Goal: Task Accomplishment & Management: Manage account settings

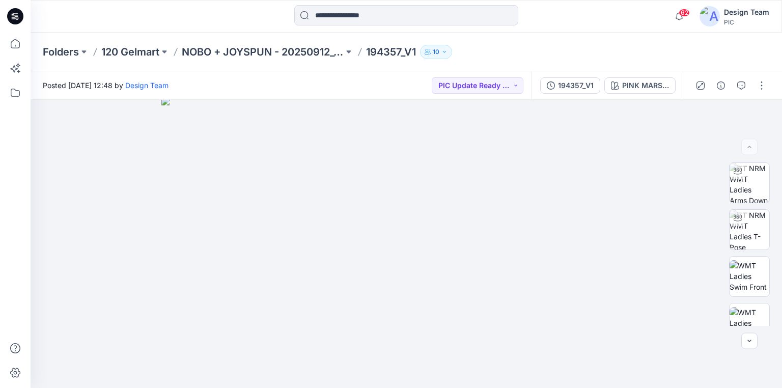
click at [16, 15] on icon at bounding box center [16, 15] width 5 height 1
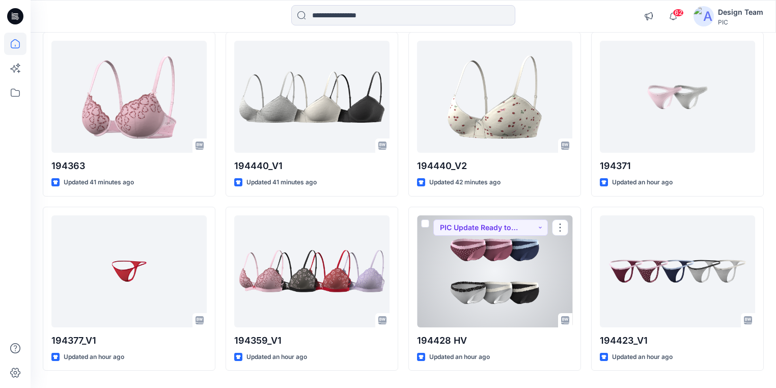
scroll to position [316, 0]
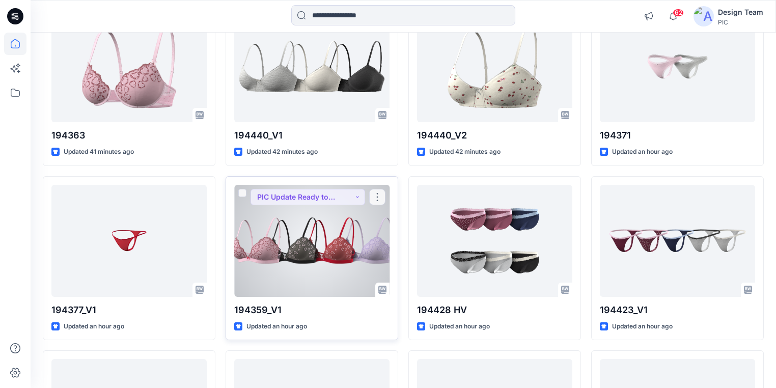
click at [327, 255] on div at bounding box center [311, 241] width 155 height 112
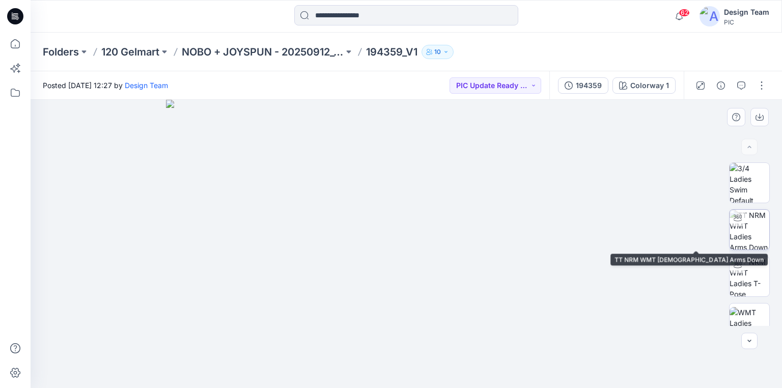
click at [750, 232] on img at bounding box center [750, 230] width 40 height 40
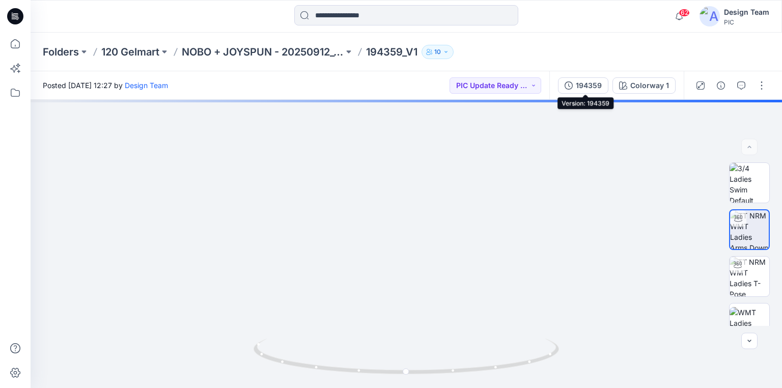
click at [599, 87] on div "194359" at bounding box center [589, 85] width 26 height 11
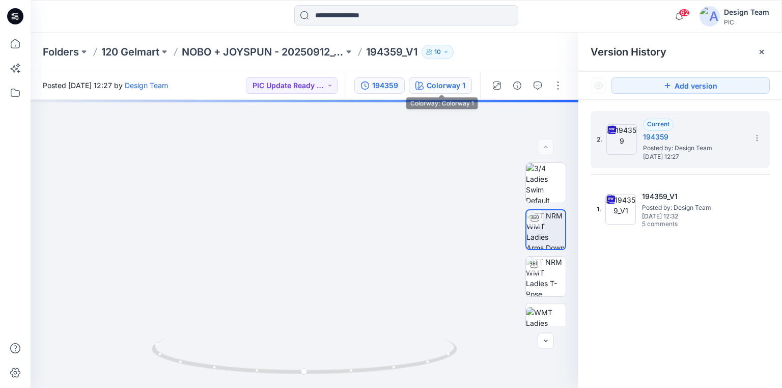
click at [451, 83] on div "Colorway 1" at bounding box center [446, 85] width 39 height 11
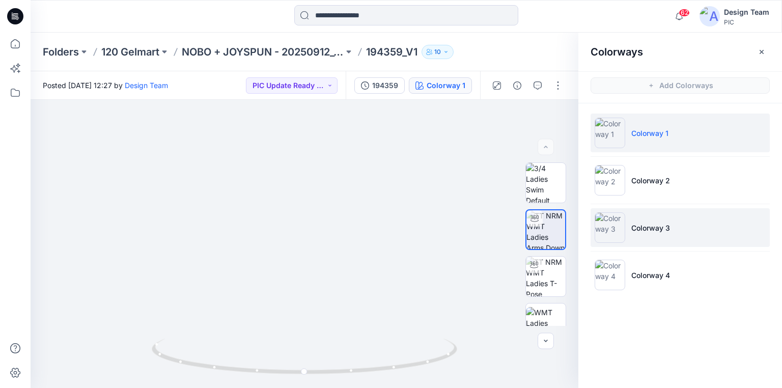
click at [648, 220] on li "Colorway 3" at bounding box center [680, 227] width 179 height 39
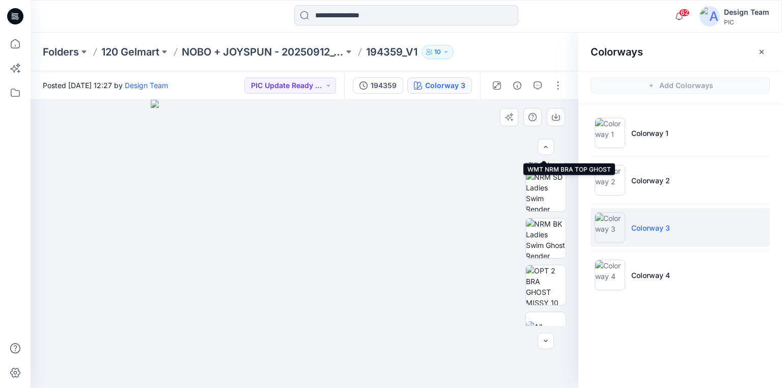
scroll to position [326, 0]
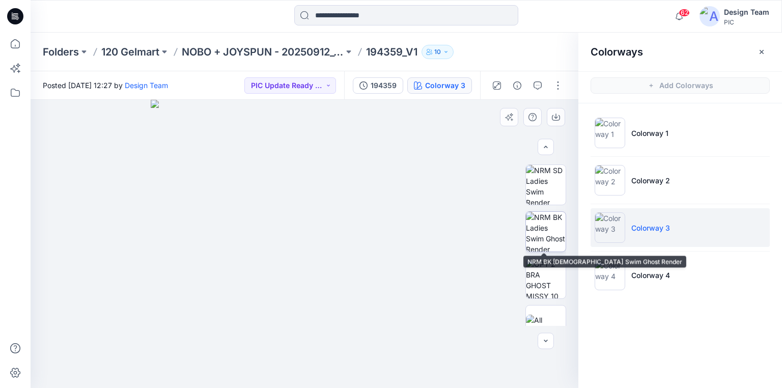
click at [542, 240] on img at bounding box center [546, 232] width 40 height 40
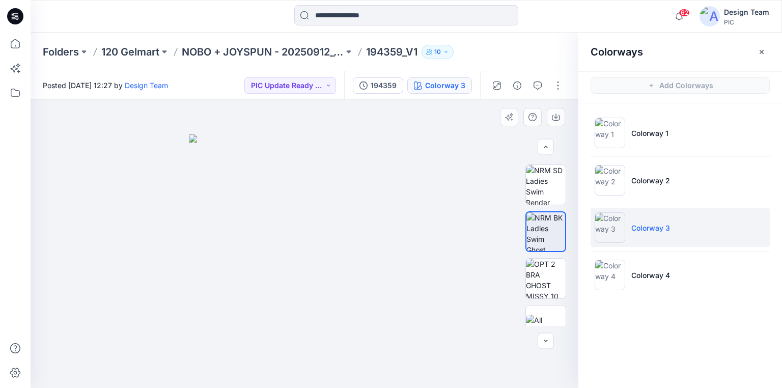
click at [251, 295] on img at bounding box center [304, 261] width 231 height 254
click at [381, 84] on div "194359" at bounding box center [384, 85] width 26 height 11
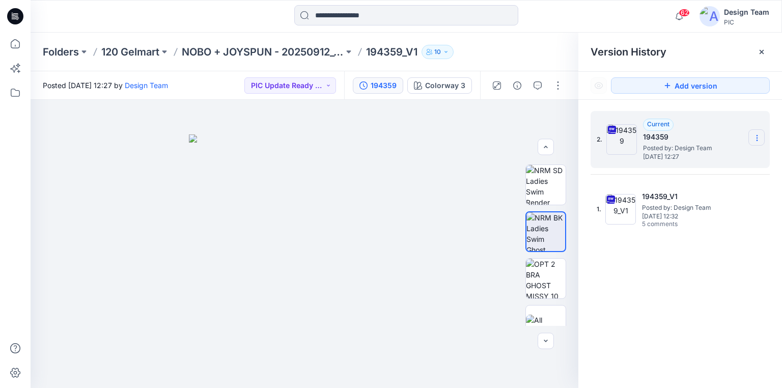
click at [756, 138] on icon at bounding box center [757, 138] width 8 height 8
click at [708, 157] on span "Download Source BW File" at bounding box center [706, 158] width 86 height 12
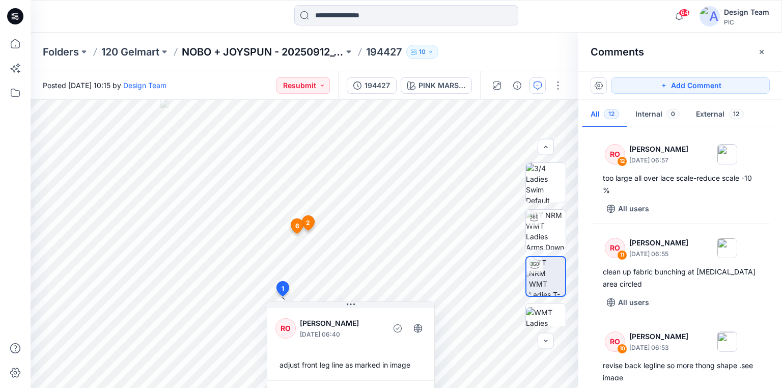
scroll to position [774, 0]
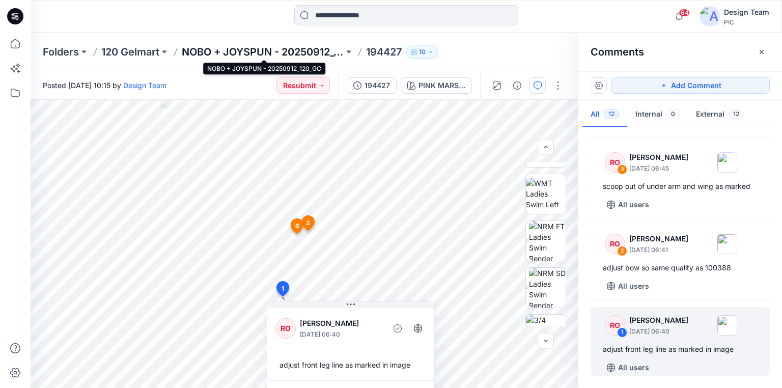
click at [209, 55] on p "NOBO + JOYSPUN - 20250912_120_GC" at bounding box center [263, 52] width 162 height 14
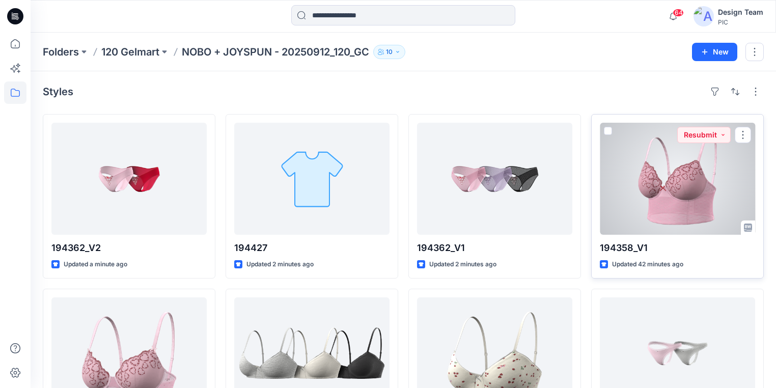
click at [664, 210] on div at bounding box center [677, 179] width 155 height 112
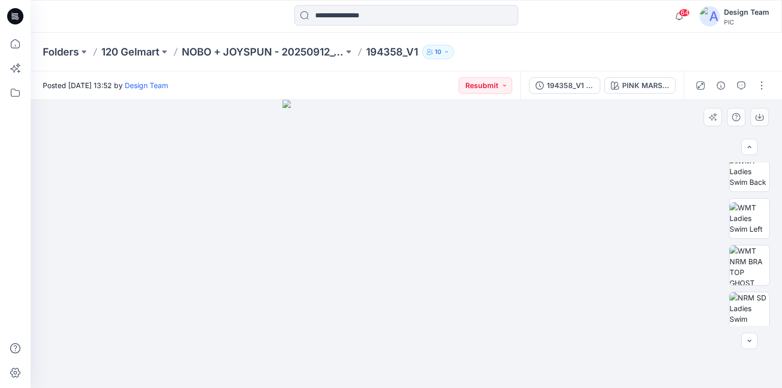
scroll to position [204, 0]
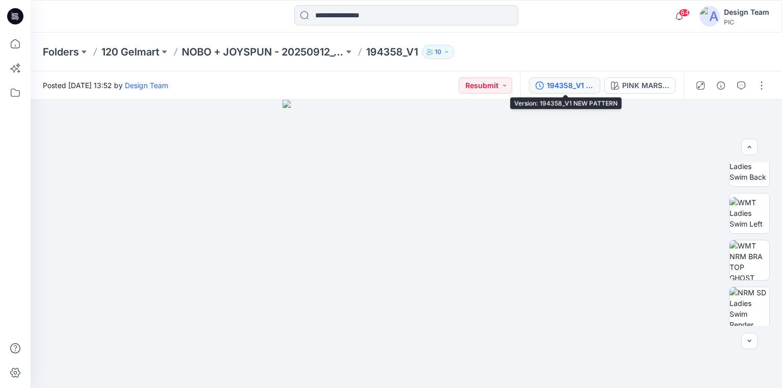
click at [585, 84] on div "194358_V1 NEW PATTERN" at bounding box center [570, 85] width 47 height 11
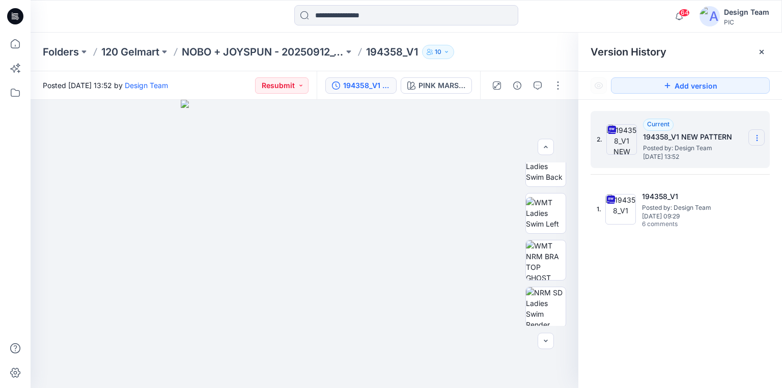
click at [756, 134] on icon at bounding box center [757, 138] width 8 height 8
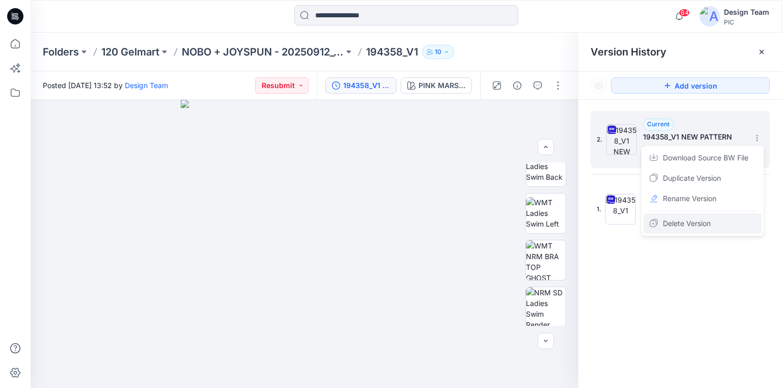
click at [674, 224] on span "Delete Version" at bounding box center [687, 224] width 48 height 12
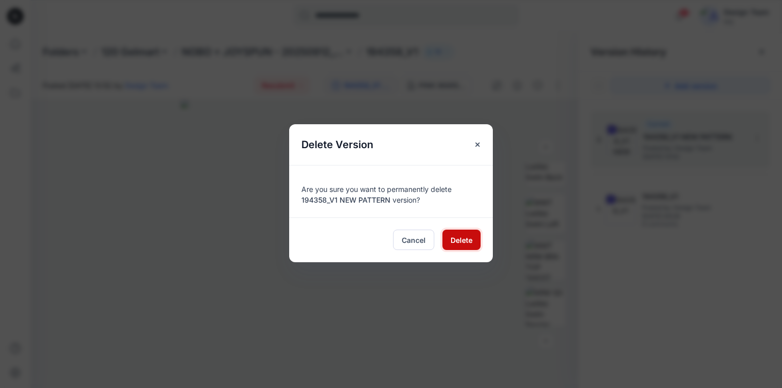
click at [466, 240] on span "Delete" at bounding box center [462, 240] width 22 height 11
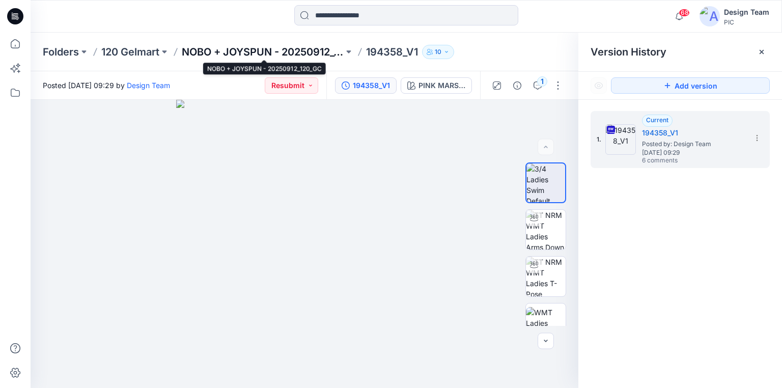
click at [195, 49] on p "NOBO + JOYSPUN - 20250912_120_GC" at bounding box center [263, 52] width 162 height 14
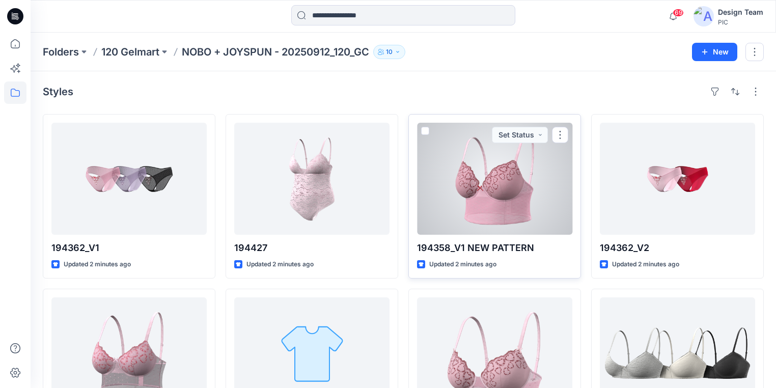
click at [443, 193] on div at bounding box center [494, 179] width 155 height 112
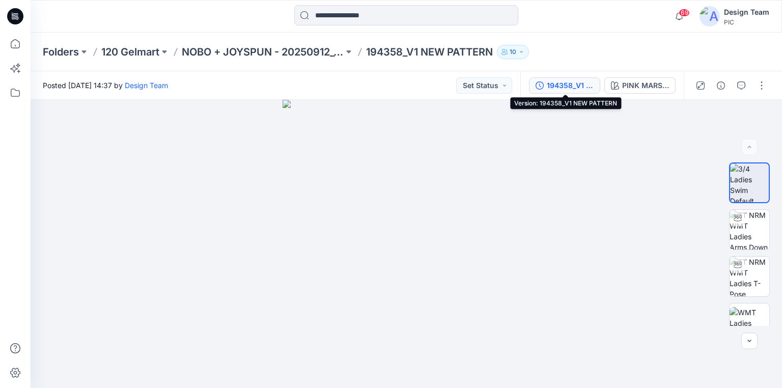
click at [565, 84] on div "194358_V1 NEW PATTERN" at bounding box center [570, 85] width 47 height 11
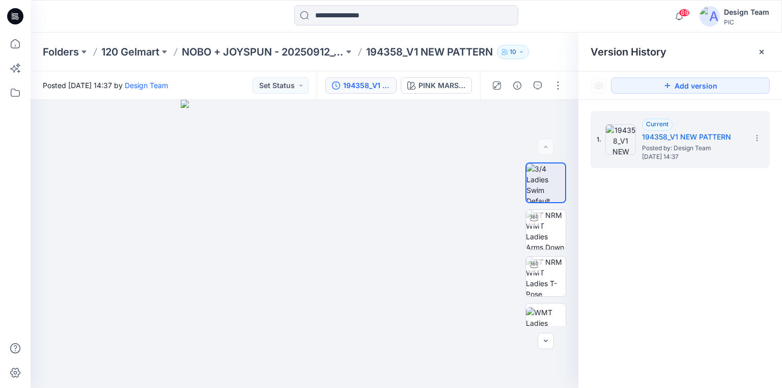
click at [670, 268] on div "1. Current 194358_V1 NEW PATTERN Posted by: Design Team Friday, October 03, 202…" at bounding box center [681, 251] width 204 height 303
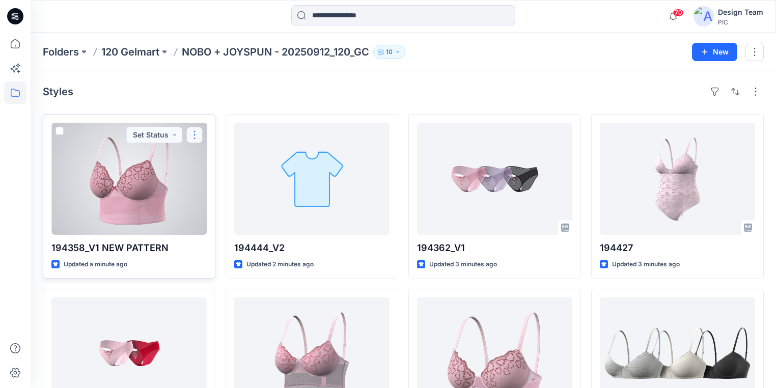
click at [192, 135] on button "button" at bounding box center [194, 135] width 16 height 16
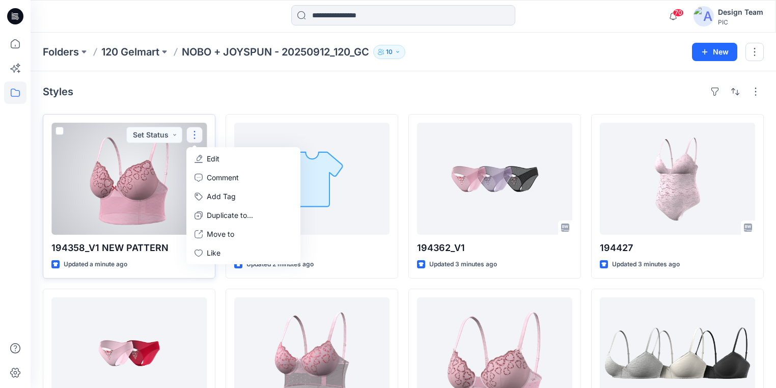
click at [213, 157] on p "Edit" at bounding box center [213, 158] width 13 height 11
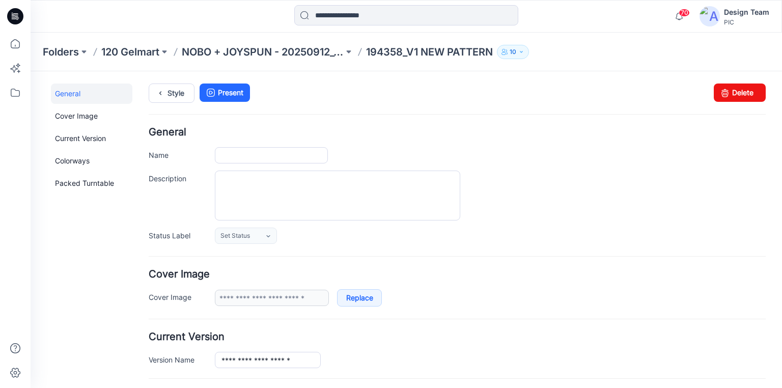
type input "**********"
click at [720, 96] on icon at bounding box center [725, 93] width 14 height 18
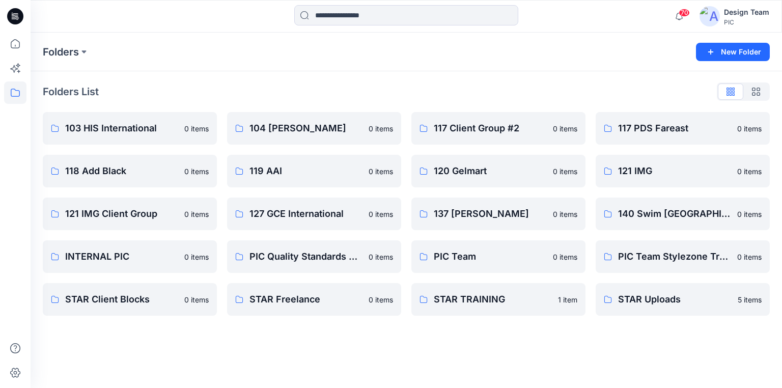
click at [13, 16] on icon at bounding box center [15, 16] width 16 height 16
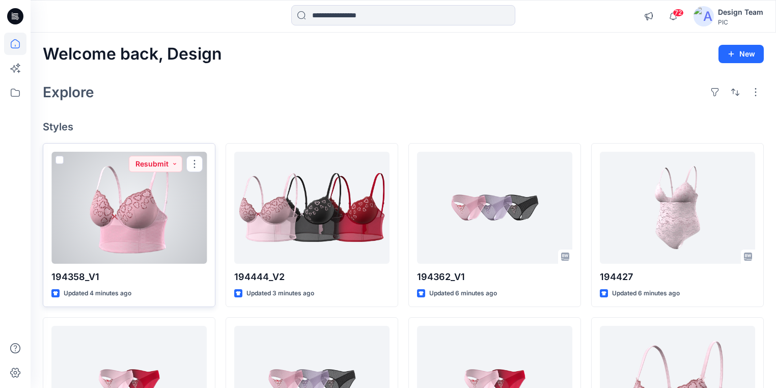
click at [137, 251] on div at bounding box center [128, 208] width 155 height 112
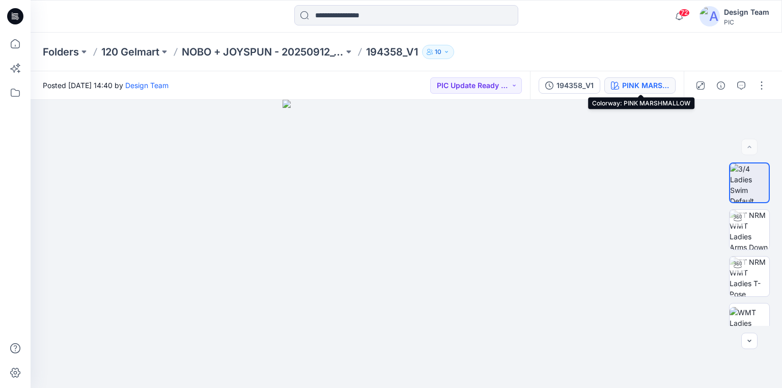
click at [655, 86] on div "PINK MARSHMALLOW" at bounding box center [646, 85] width 47 height 11
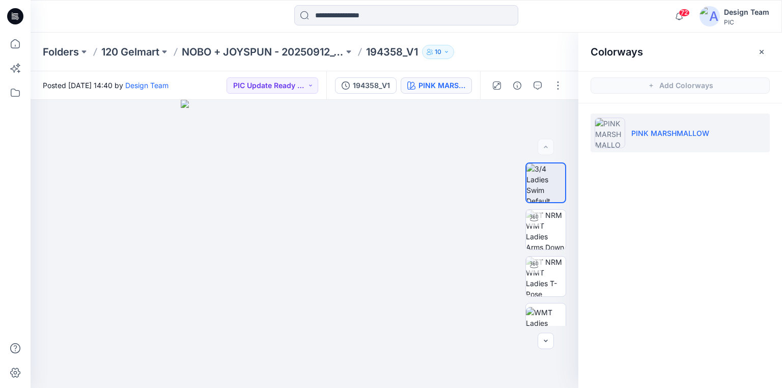
click at [690, 203] on div "Colorways Add Colorways PINK MARSHMALLOW" at bounding box center [681, 211] width 204 height 356
click at [543, 231] on img at bounding box center [546, 230] width 40 height 40
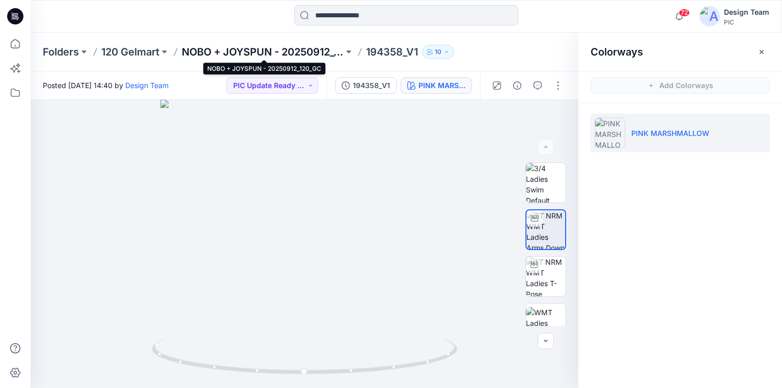
click at [296, 53] on p "NOBO + JOYSPUN - 20250912_120_GC" at bounding box center [263, 52] width 162 height 14
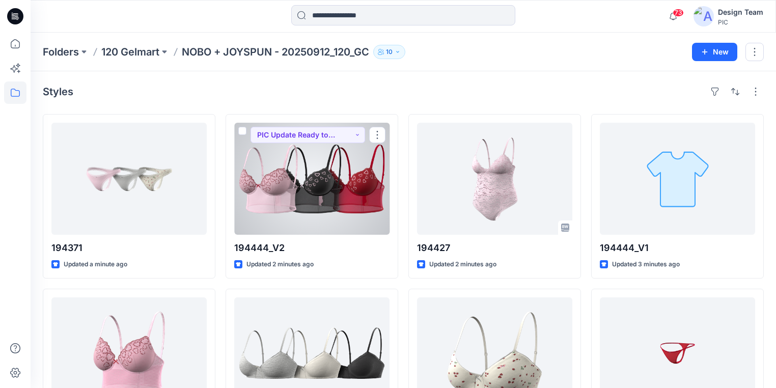
click at [327, 185] on div at bounding box center [311, 179] width 155 height 112
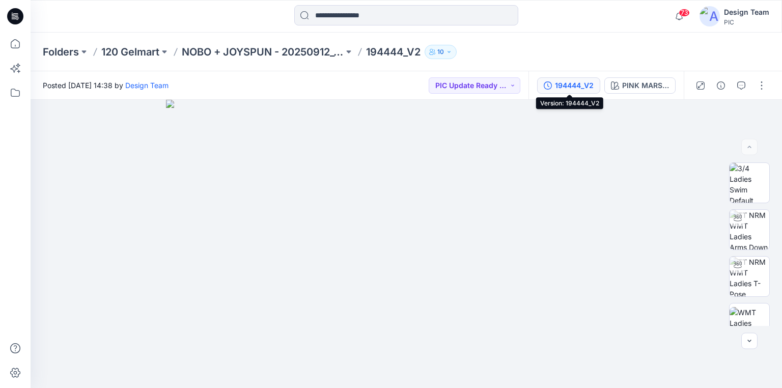
click at [588, 84] on div "194444_V2" at bounding box center [574, 85] width 39 height 11
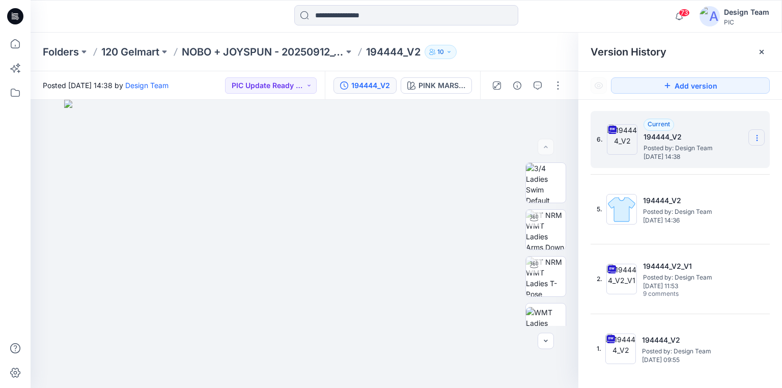
click at [759, 139] on icon at bounding box center [757, 138] width 8 height 8
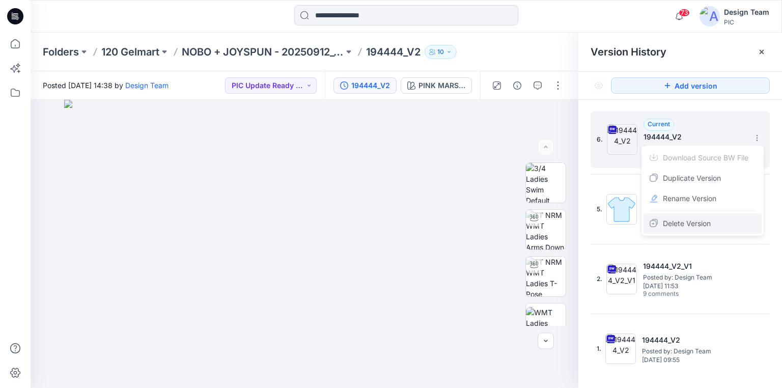
click at [702, 223] on span "Delete Version" at bounding box center [687, 224] width 48 height 12
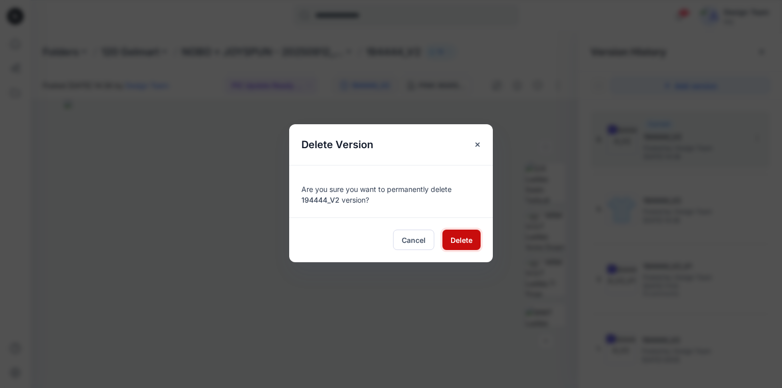
click at [475, 240] on button "Delete" at bounding box center [462, 240] width 38 height 20
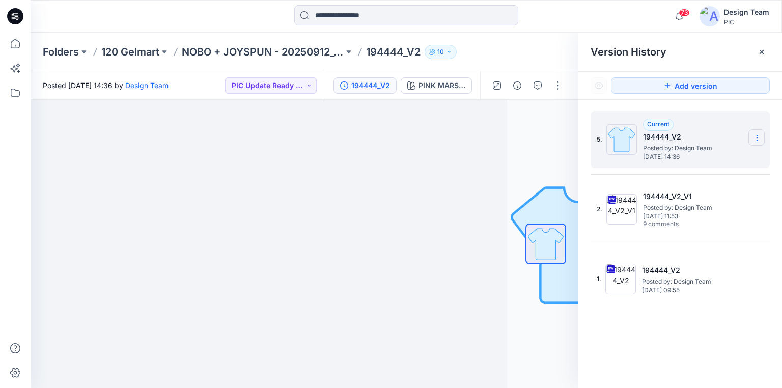
click at [754, 137] on icon at bounding box center [757, 138] width 8 height 8
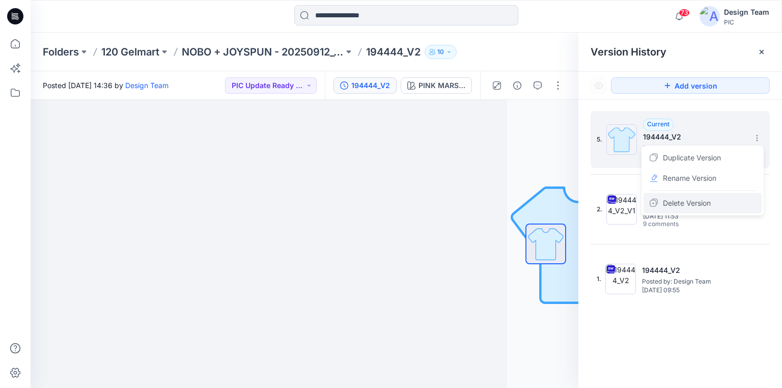
click at [679, 200] on span "Delete Version" at bounding box center [687, 203] width 48 height 12
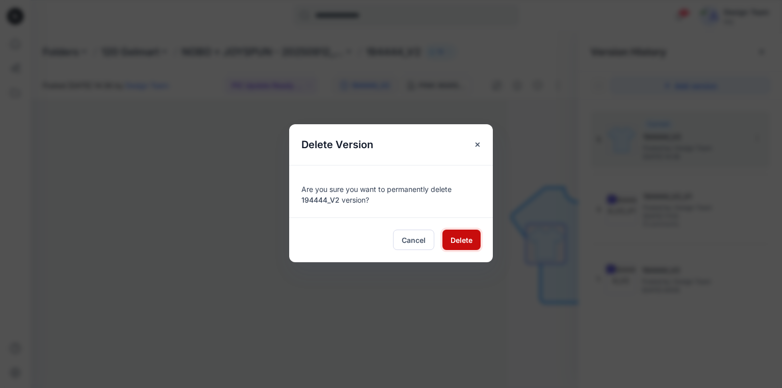
click at [465, 236] on span "Delete" at bounding box center [462, 240] width 22 height 11
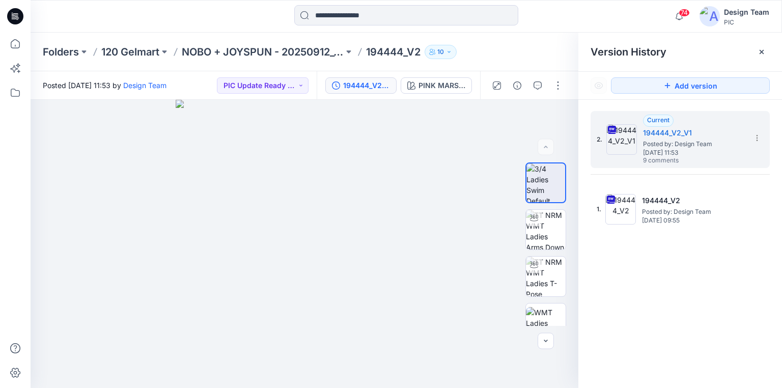
click at [15, 12] on icon at bounding box center [15, 16] width 16 height 16
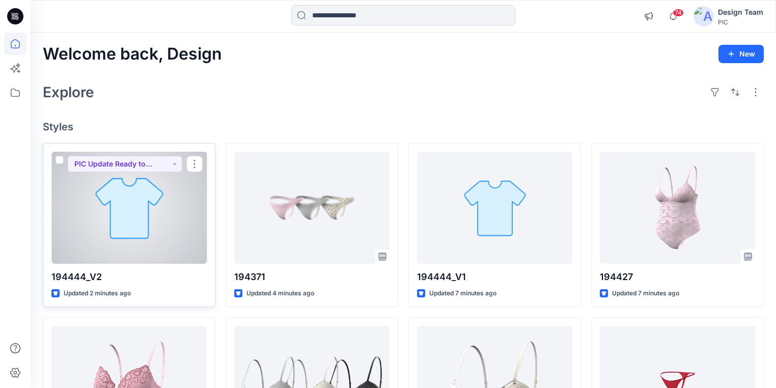
click at [122, 208] on div at bounding box center [128, 208] width 155 height 112
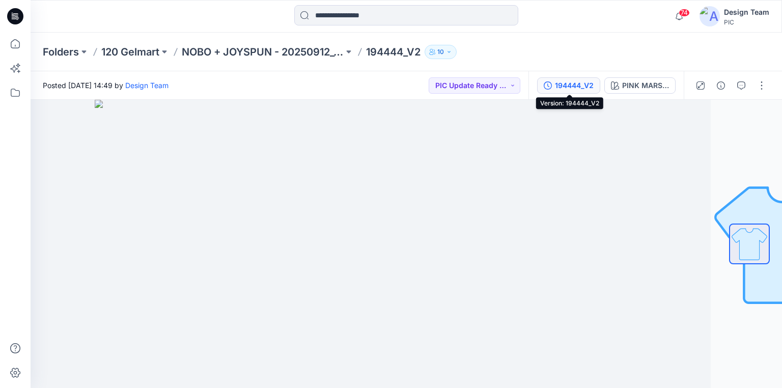
click at [571, 86] on div "194444_V2" at bounding box center [574, 85] width 39 height 11
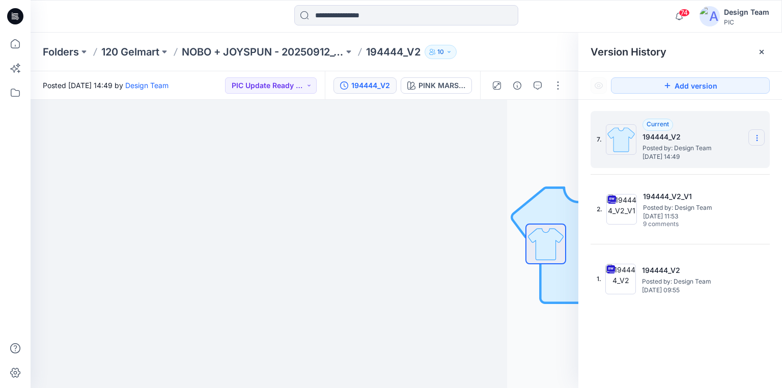
click at [758, 137] on icon at bounding box center [757, 138] width 8 height 8
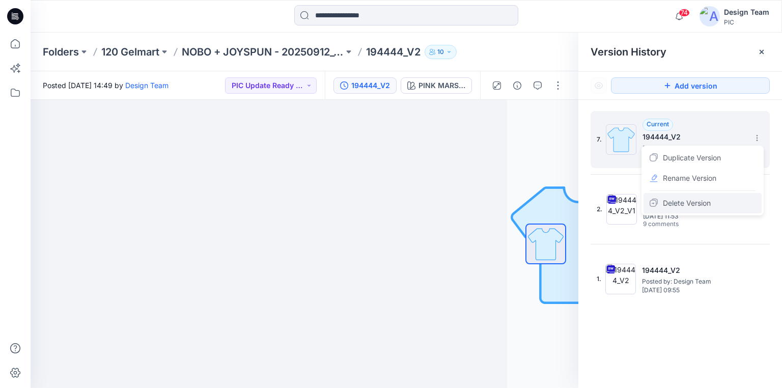
click at [679, 201] on span "Delete Version" at bounding box center [687, 203] width 48 height 12
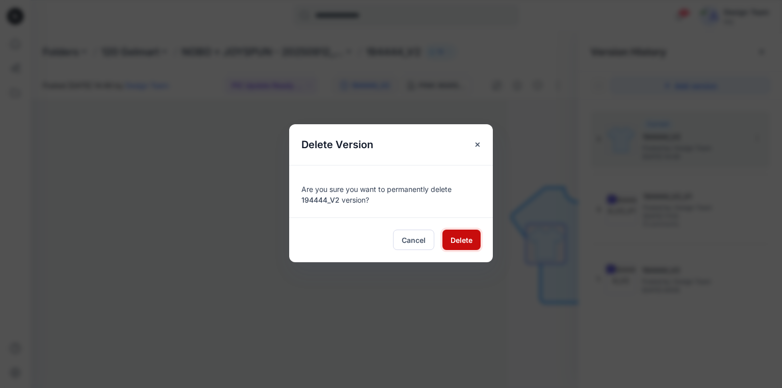
click at [452, 237] on span "Delete" at bounding box center [462, 240] width 22 height 11
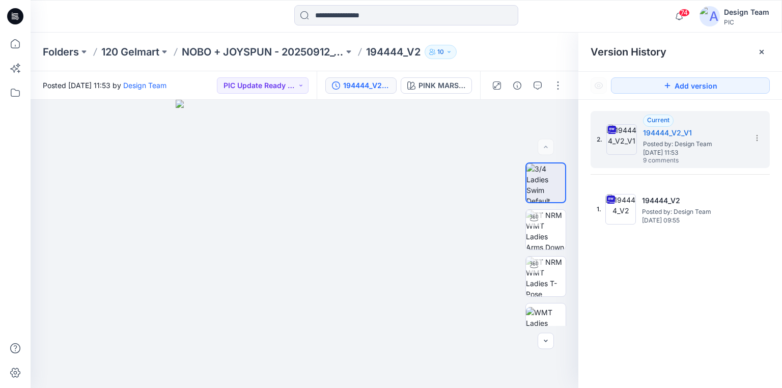
click at [18, 16] on icon at bounding box center [17, 16] width 4 height 1
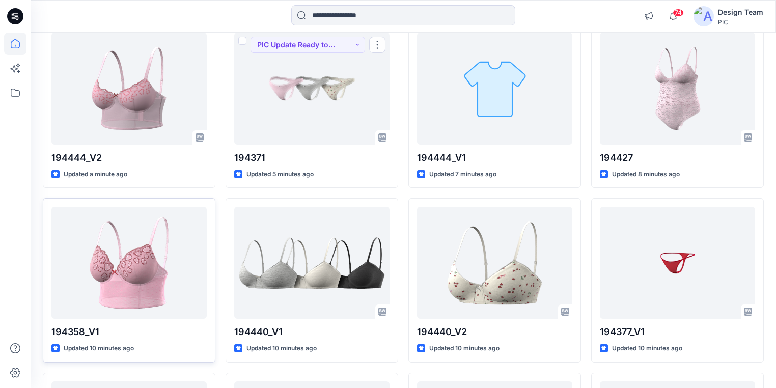
scroll to position [122, 0]
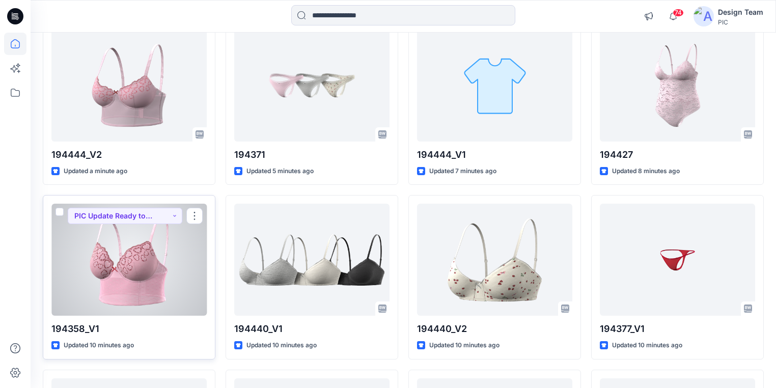
click at [152, 277] on div at bounding box center [128, 260] width 155 height 112
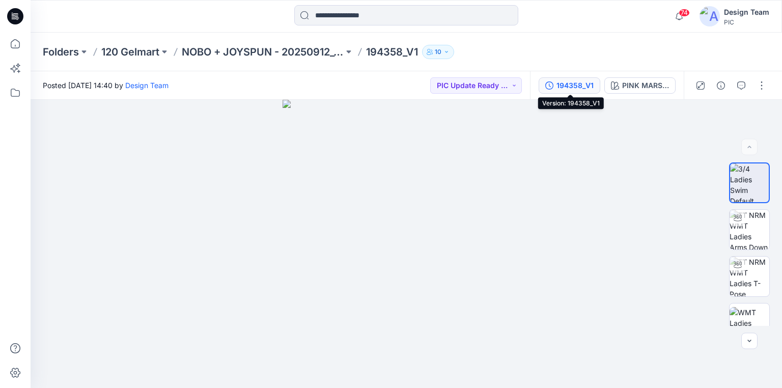
click at [591, 82] on div "194358_V1" at bounding box center [575, 85] width 37 height 11
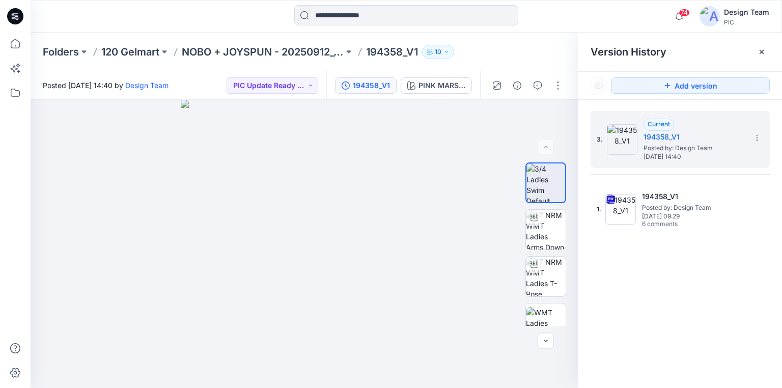
click at [18, 16] on icon at bounding box center [15, 16] width 16 height 16
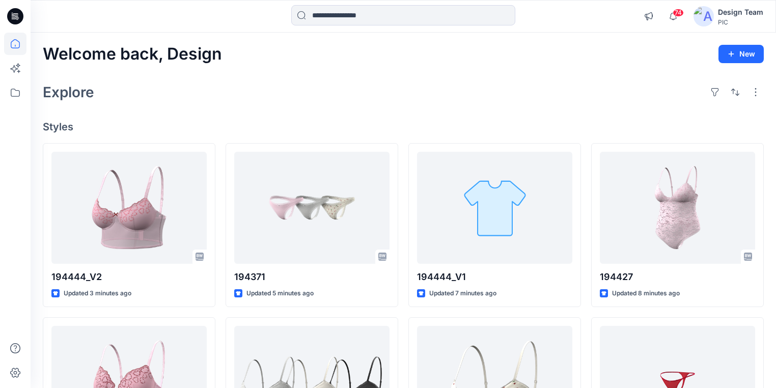
click at [16, 16] on icon at bounding box center [17, 16] width 4 height 1
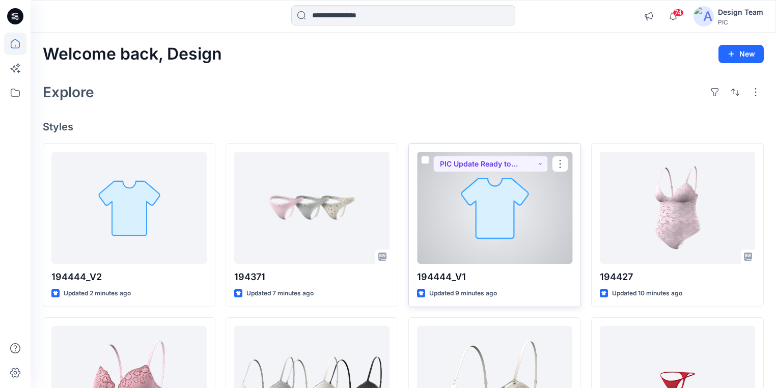
click at [510, 231] on div at bounding box center [494, 208] width 155 height 112
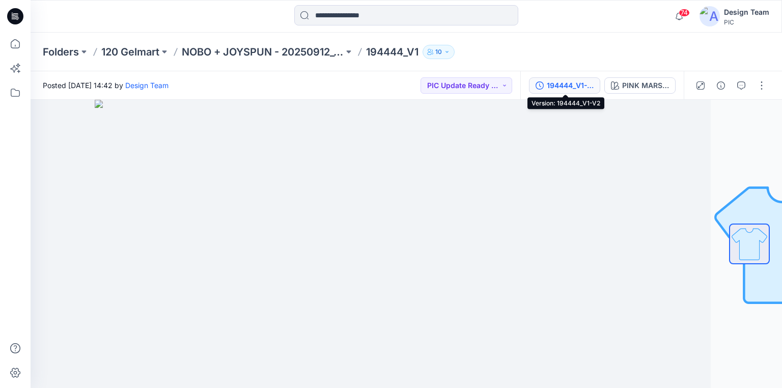
click at [579, 83] on div "194444_V1-V2" at bounding box center [570, 85] width 47 height 11
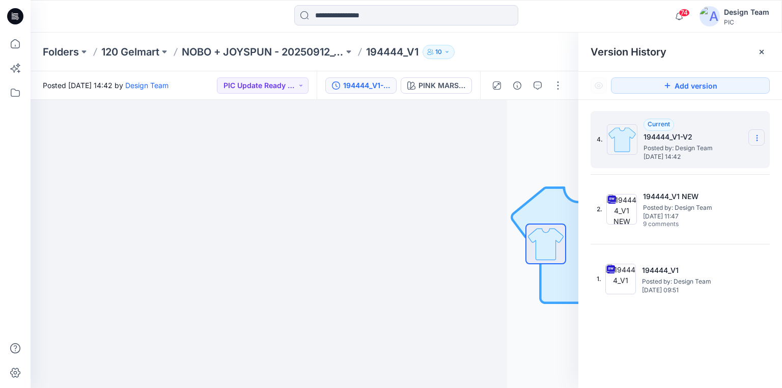
click at [754, 138] on icon at bounding box center [757, 138] width 8 height 8
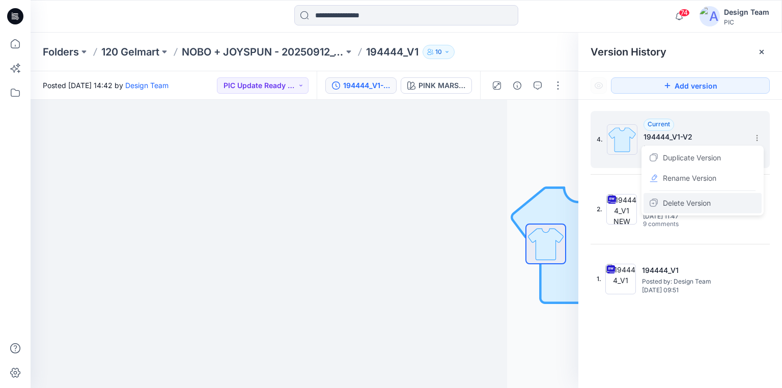
click at [685, 203] on span "Delete Version" at bounding box center [687, 203] width 48 height 12
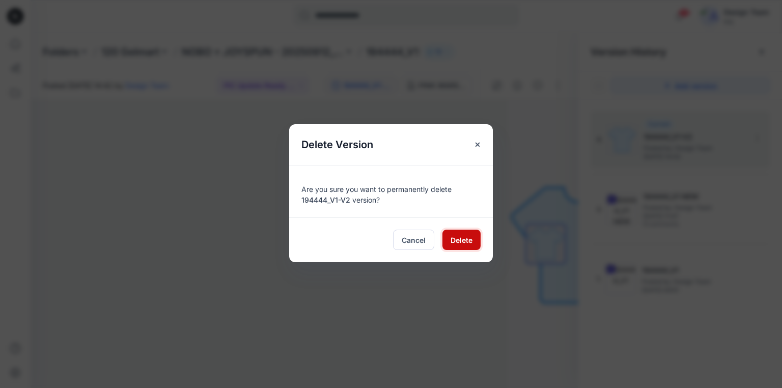
click at [454, 240] on span "Delete" at bounding box center [462, 240] width 22 height 11
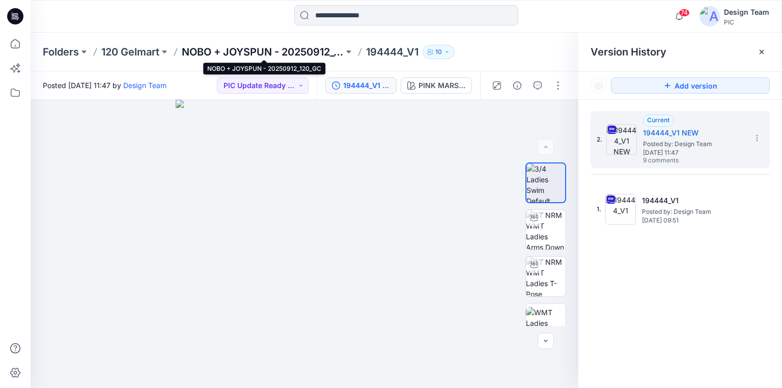
click at [213, 50] on p "NOBO + JOYSPUN - 20250912_120_GC" at bounding box center [263, 52] width 162 height 14
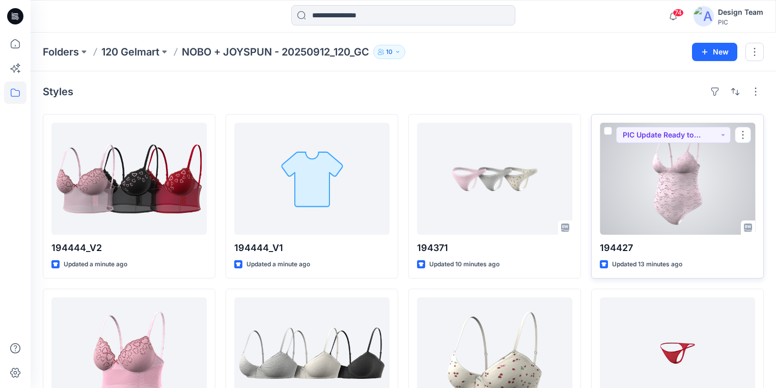
click at [688, 187] on div at bounding box center [677, 179] width 155 height 112
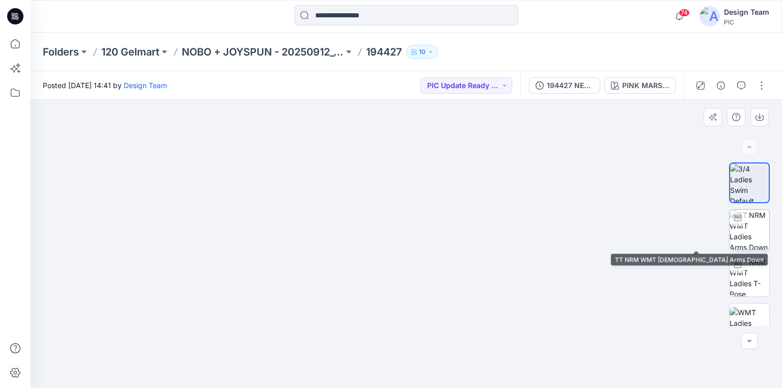
click at [748, 233] on img at bounding box center [750, 230] width 40 height 40
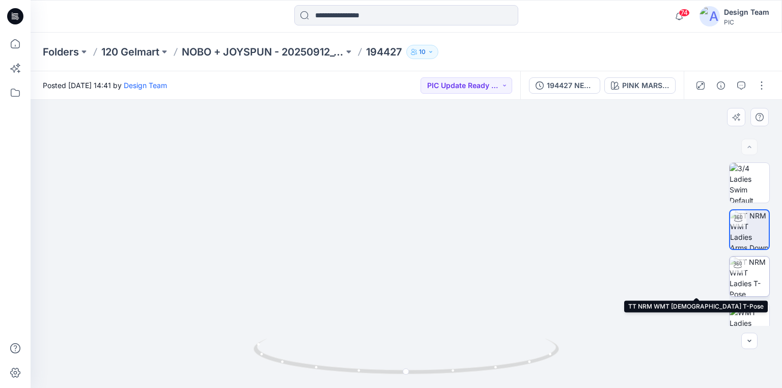
click at [751, 278] on img at bounding box center [750, 277] width 40 height 40
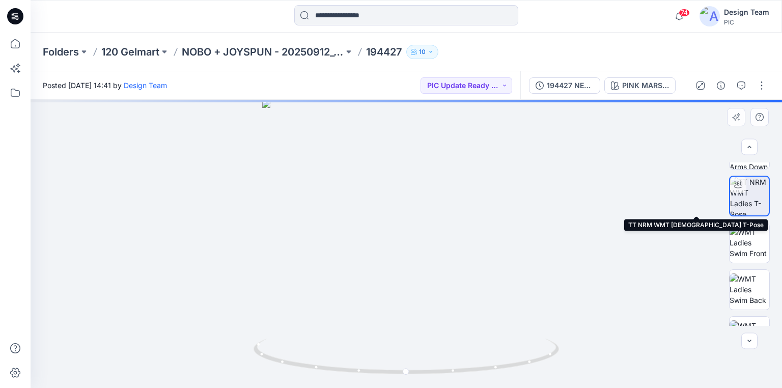
scroll to position [82, 0]
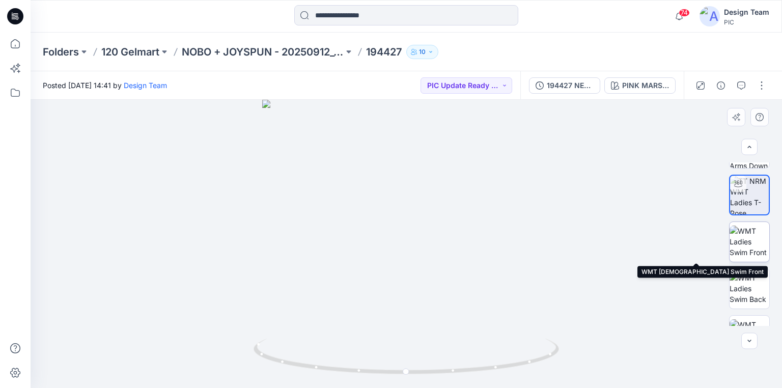
click at [748, 253] on img at bounding box center [750, 242] width 40 height 32
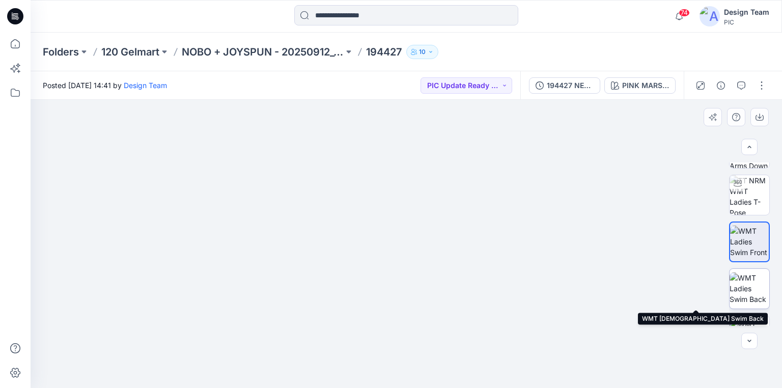
click at [754, 289] on img at bounding box center [750, 289] width 40 height 32
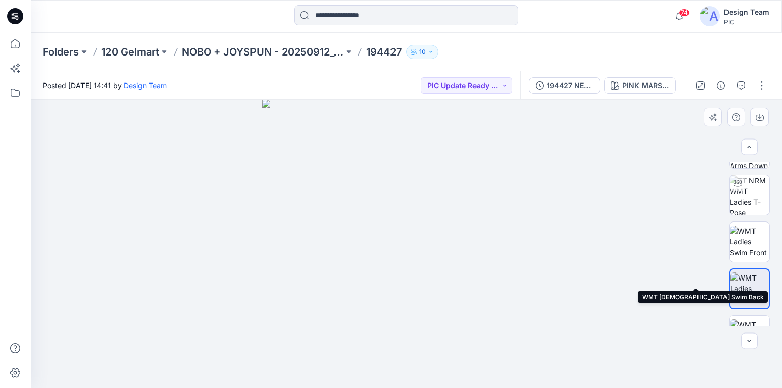
scroll to position [245, 0]
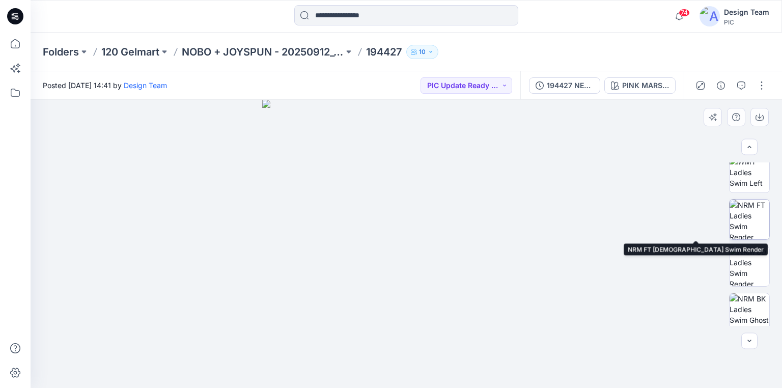
click at [753, 226] on img at bounding box center [750, 220] width 40 height 40
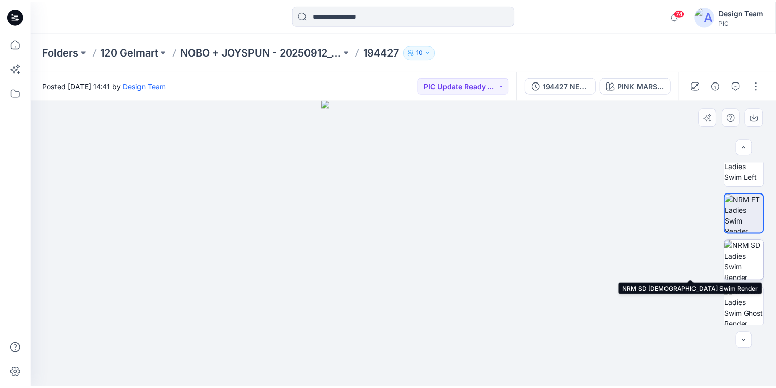
scroll to position [252, 0]
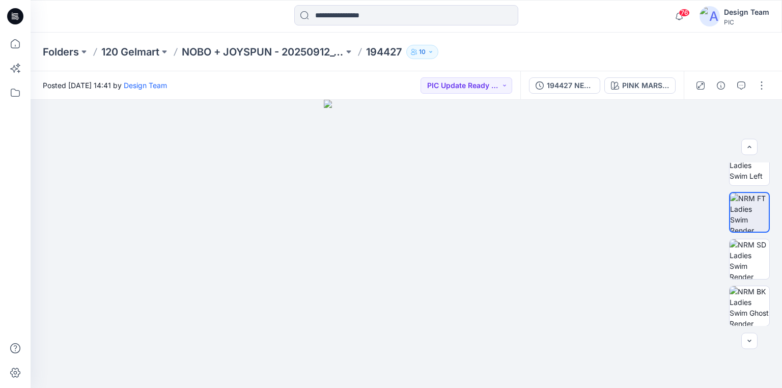
click at [18, 15] on icon at bounding box center [15, 16] width 16 height 16
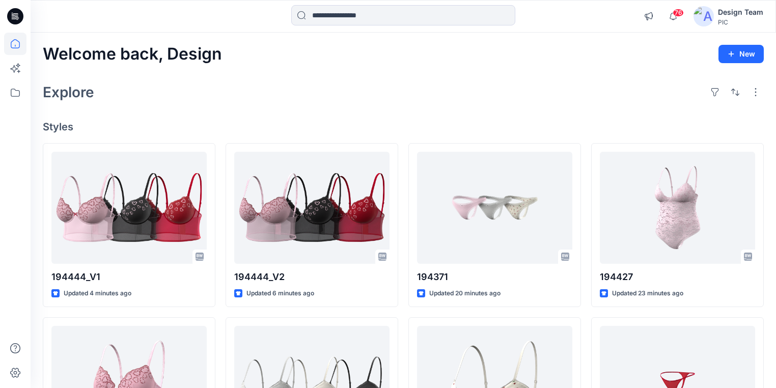
click at [321, 115] on div "Welcome back, Design New Explore Styles 194444_V1 Updated 4 minutes ago 194358_…" at bounding box center [404, 369] width 746 height 672
